Goal: Task Accomplishment & Management: Manage account settings

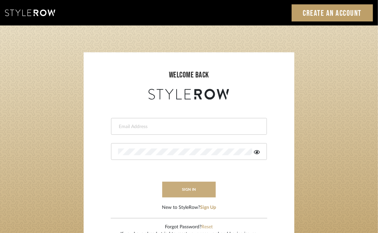
type input "lisaf@fontaine-ds.com"
click at [187, 187] on button "sign in" at bounding box center [189, 189] width 54 height 16
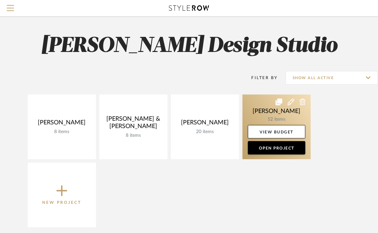
click at [263, 114] on link at bounding box center [277, 126] width 68 height 65
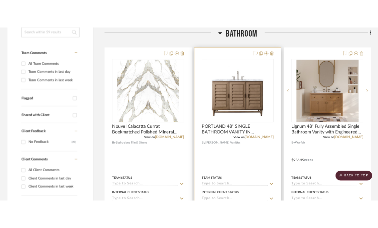
scroll to position [184, 0]
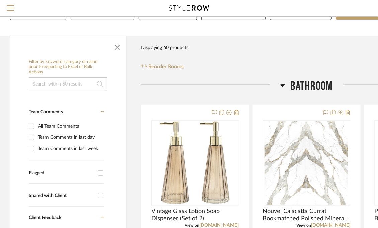
scroll to position [100, 0]
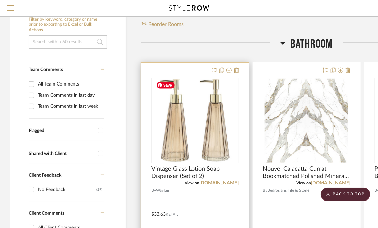
click at [203, 125] on img "0" at bounding box center [195, 121] width 84 height 84
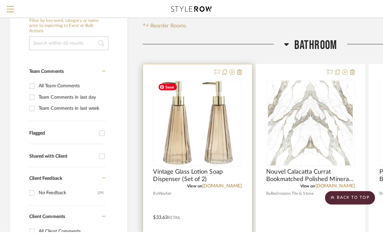
scroll to position [0, 0]
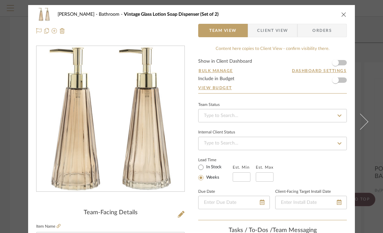
click at [341, 14] on icon "close" at bounding box center [343, 14] width 5 height 5
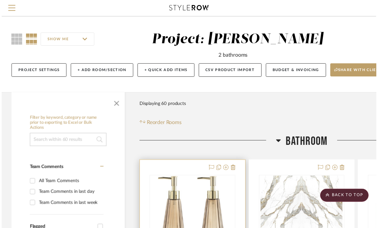
scroll to position [100, 0]
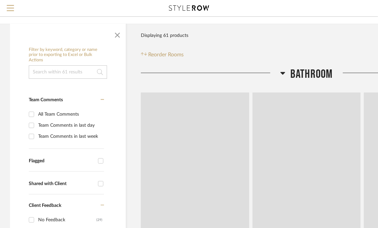
scroll to position [100, 0]
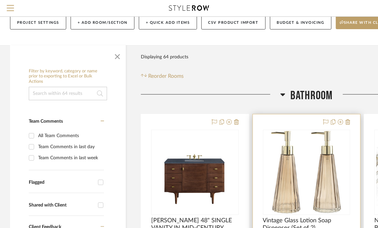
scroll to position [67, 0]
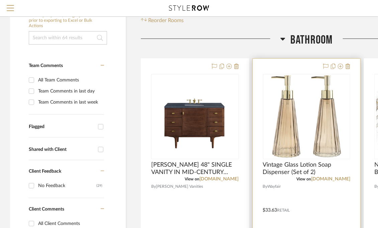
scroll to position [268, 0]
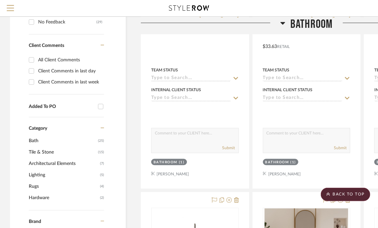
click at [285, 21] on icon at bounding box center [283, 23] width 5 height 8
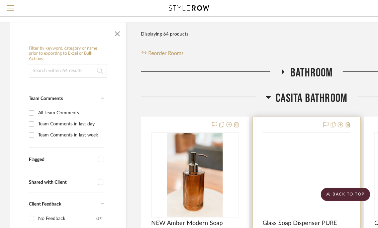
scroll to position [134, 0]
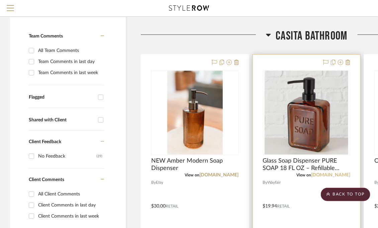
click at [337, 173] on link "[DOMAIN_NAME]" at bounding box center [330, 174] width 39 height 5
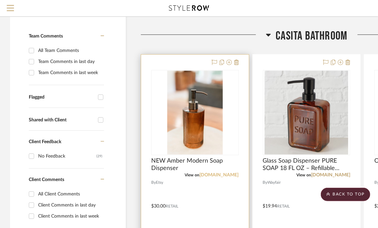
click at [229, 173] on link "[DOMAIN_NAME]" at bounding box center [219, 174] width 39 height 5
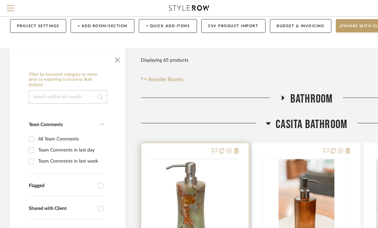
scroll to position [67, 0]
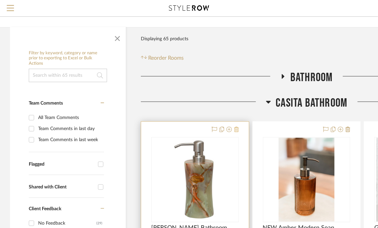
click at [236, 128] on icon at bounding box center [236, 129] width 5 height 5
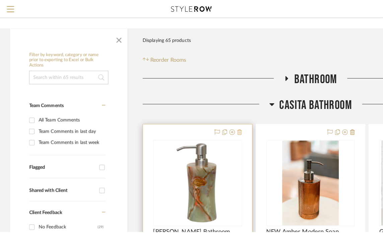
scroll to position [0, 0]
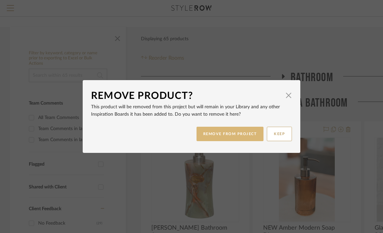
click at [224, 135] on button "REMOVE FROM PROJECT" at bounding box center [230, 134] width 67 height 14
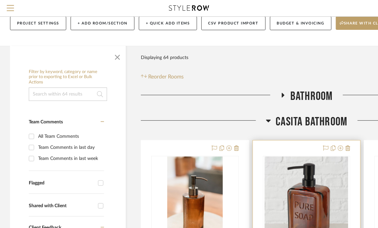
scroll to position [67, 0]
